Goal: Transaction & Acquisition: Subscribe to service/newsletter

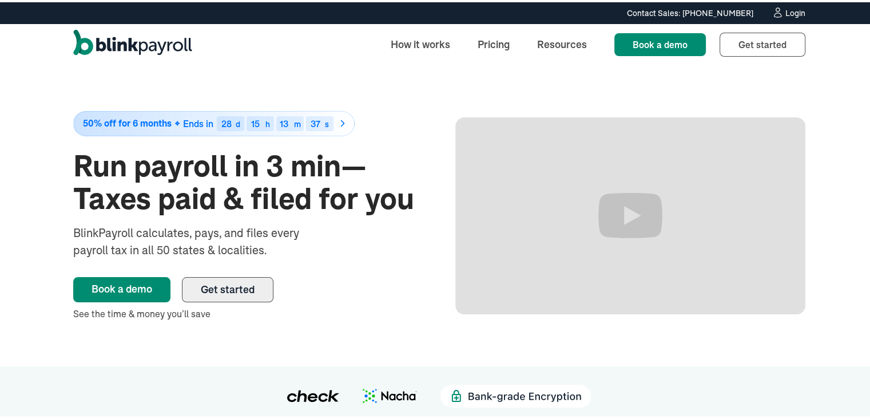
click at [246, 291] on span "Get started" at bounding box center [228, 286] width 54 height 13
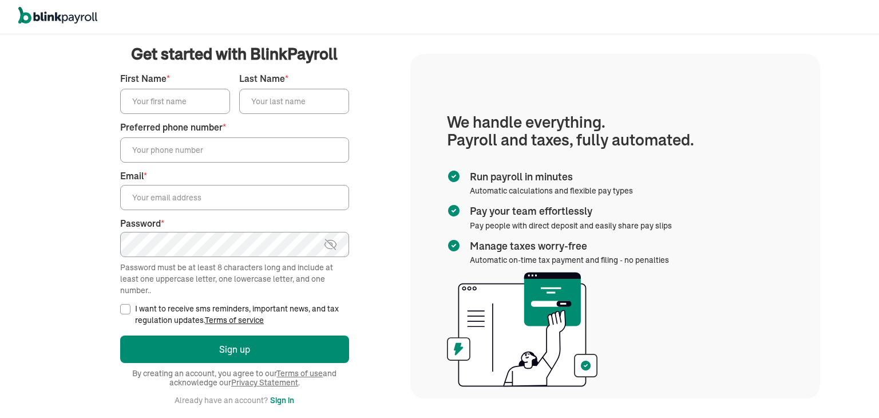
click at [201, 93] on input "First Name *" at bounding box center [175, 101] width 110 height 25
type input "[PERSON_NAME]"
click at [213, 152] on input "[PHONE_NUMBER]" at bounding box center [234, 149] width 229 height 25
type input "("
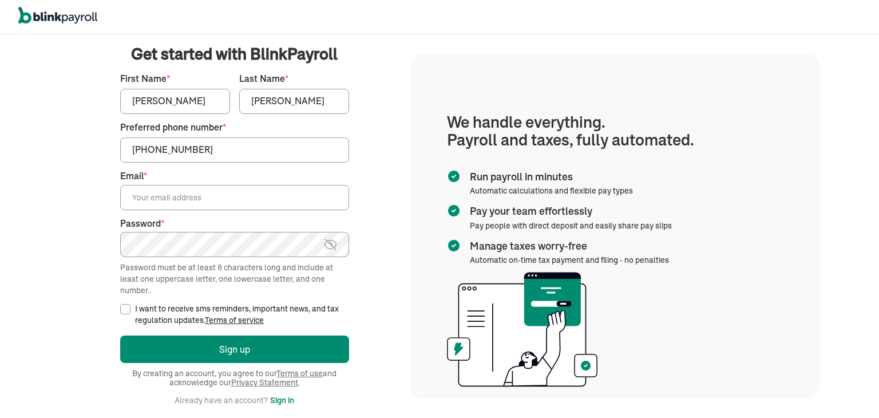
type input "[PHONE_NUMBER]"
type input "[PERSON_NAME][EMAIL_ADDRESS][PERSON_NAME][DOMAIN_NAME]"
click at [120, 335] on button "Sign up" at bounding box center [234, 348] width 229 height 27
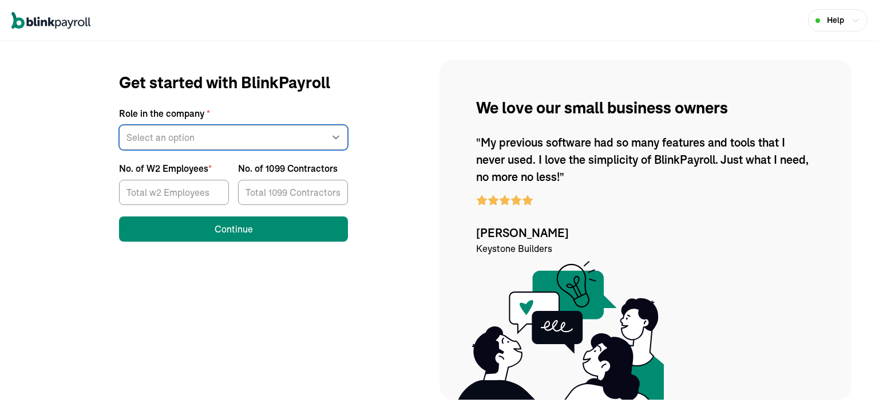
click at [235, 134] on select "Select an option Business owner HR CPA / Accountant Other" at bounding box center [233, 137] width 229 height 25
select select "other"
click at [119, 125] on select "Select an option Business owner HR CPA / Accountant Other" at bounding box center [233, 137] width 229 height 25
click at [235, 134] on select "Select an option Business owner HR CPA / Accountant Other" at bounding box center [233, 137] width 229 height 25
select select "other"
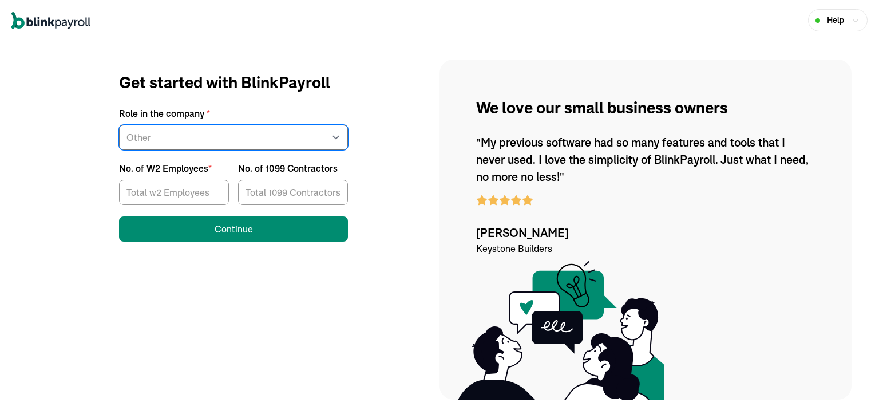
click at [119, 125] on select "Select an option Business owner HR CPA / Accountant Other" at bounding box center [233, 137] width 229 height 25
